Goal: Book appointment/travel/reservation

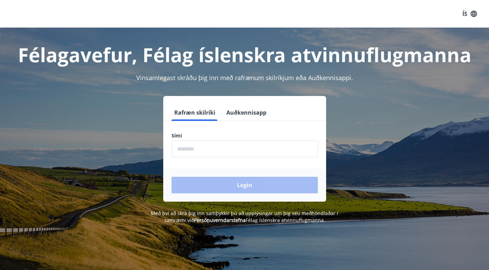
click at [231, 151] on input "phone" at bounding box center [244, 148] width 146 height 17
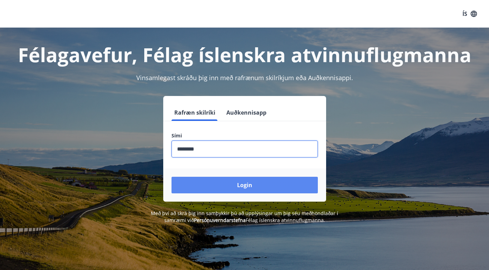
type input "********"
click at [219, 187] on button "Login" at bounding box center [244, 185] width 146 height 17
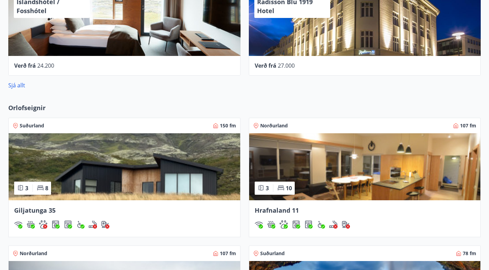
scroll to position [347, 0]
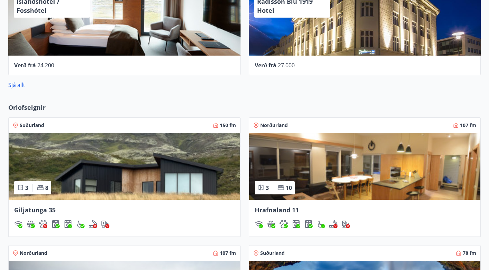
click at [117, 159] on img at bounding box center [125, 166] width 232 height 67
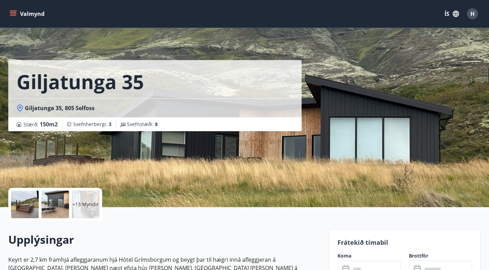
click at [14, 13] on icon "menu" at bounding box center [13, 13] width 7 height 7
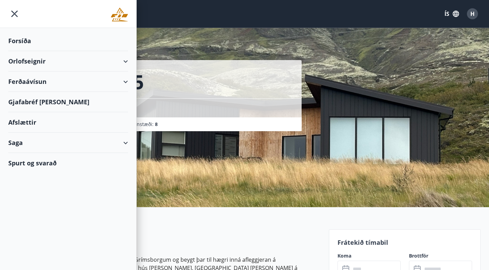
click at [127, 61] on div "Orlofseignir" at bounding box center [68, 61] width 120 height 20
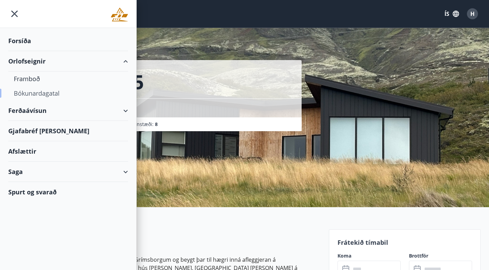
click at [45, 92] on div "Bókunardagatal" at bounding box center [68, 93] width 109 height 14
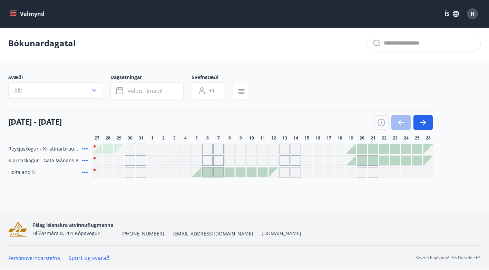
scroll to position [1, 0]
click at [151, 88] on span "Veldu tímabil" at bounding box center [144, 91] width 35 height 8
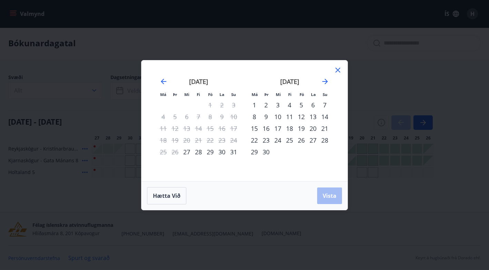
click at [256, 103] on div "1" at bounding box center [254, 105] width 12 height 12
click at [325, 80] on icon "Move forward to switch to the next month." at bounding box center [325, 81] width 8 height 8
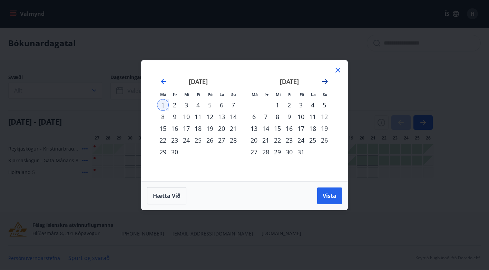
click at [325, 80] on icon "Move forward to switch to the next month." at bounding box center [325, 81] width 8 height 8
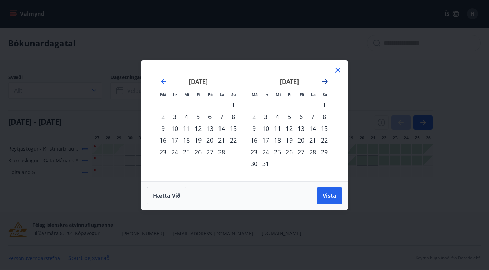
click at [325, 80] on icon "Move forward to switch to the next month." at bounding box center [325, 81] width 8 height 8
click at [255, 114] on div "4" at bounding box center [254, 117] width 12 height 12
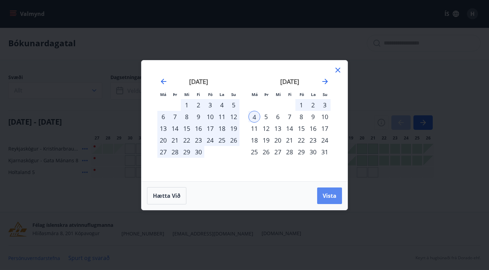
click at [329, 193] on span "Vista" at bounding box center [330, 196] width 14 height 8
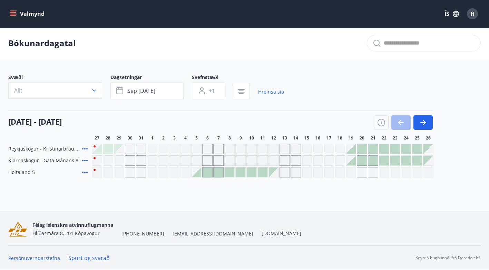
scroll to position [1, 0]
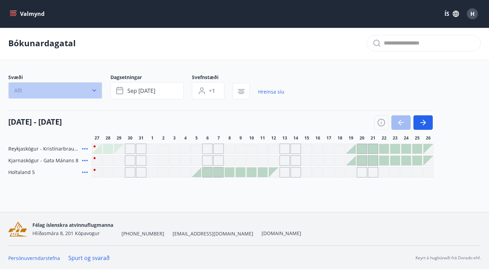
click at [96, 90] on icon "button" at bounding box center [94, 90] width 4 height 2
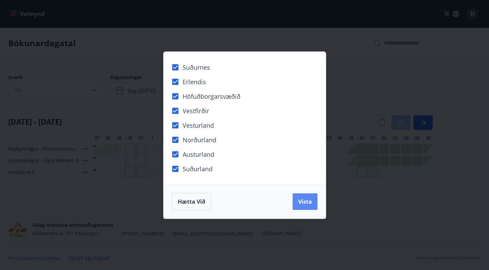
click at [301, 202] on span "Vista" at bounding box center [305, 202] width 14 height 8
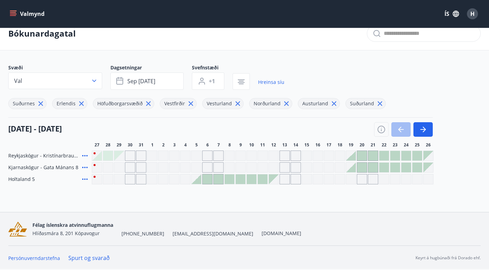
scroll to position [11, 0]
